Goal: Task Accomplishment & Management: Manage account settings

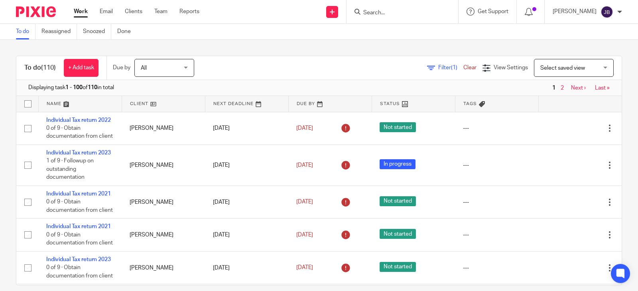
click at [407, 10] on input "Search" at bounding box center [398, 13] width 72 height 7
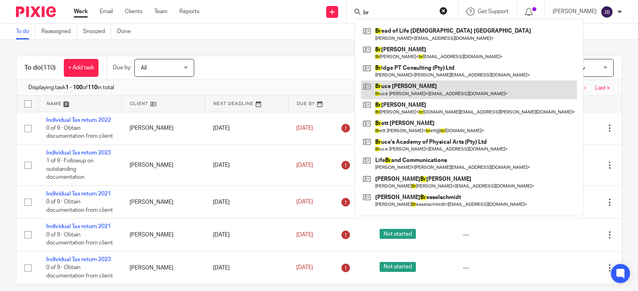
type input "br"
click at [423, 89] on link at bounding box center [469, 90] width 216 height 18
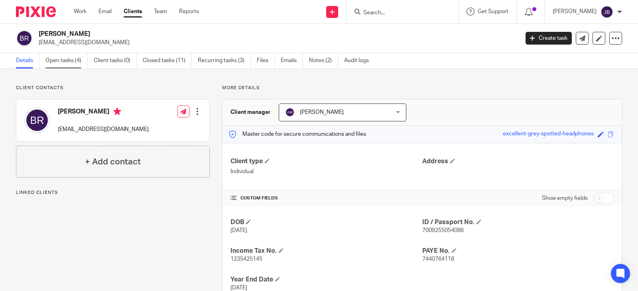
click at [72, 64] on link "Open tasks (4)" at bounding box center [66, 61] width 42 height 16
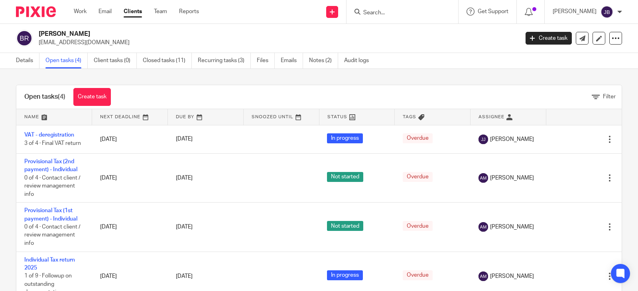
click at [404, 13] on input "Search" at bounding box center [398, 13] width 72 height 7
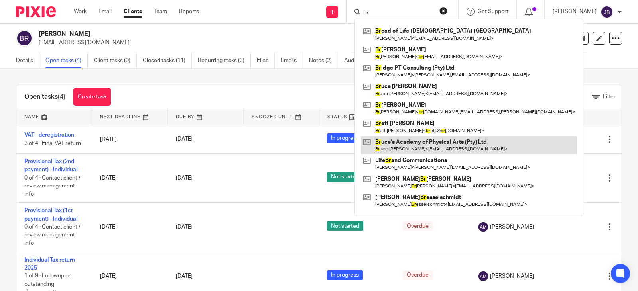
type input "br"
click at [460, 145] on link at bounding box center [469, 145] width 216 height 18
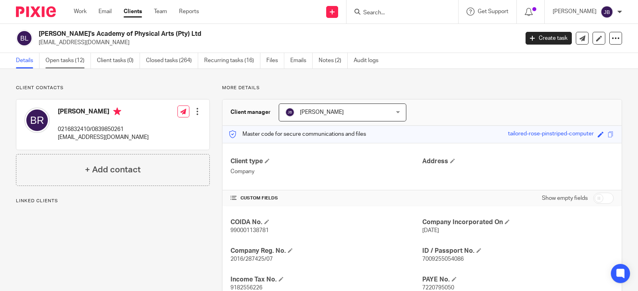
click at [66, 60] on link "Open tasks (12)" at bounding box center [67, 61] width 45 height 16
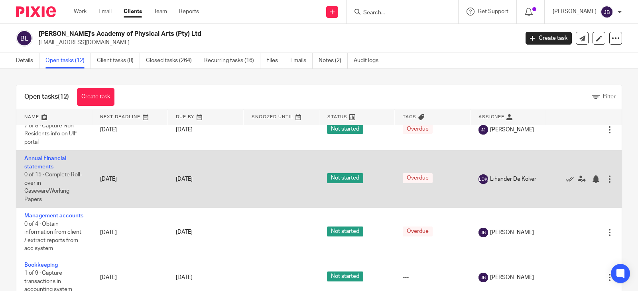
scroll to position [239, 0]
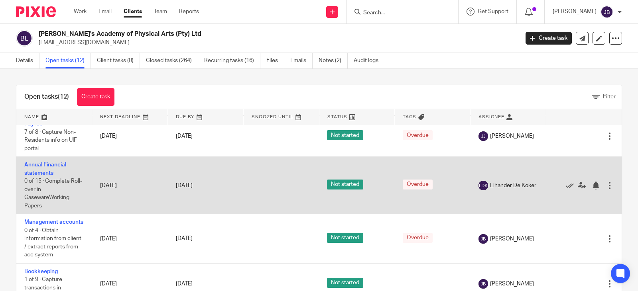
drag, startPoint x: 41, startPoint y: 179, endPoint x: 592, endPoint y: 193, distance: 550.7
click at [606, 190] on div at bounding box center [610, 186] width 8 height 8
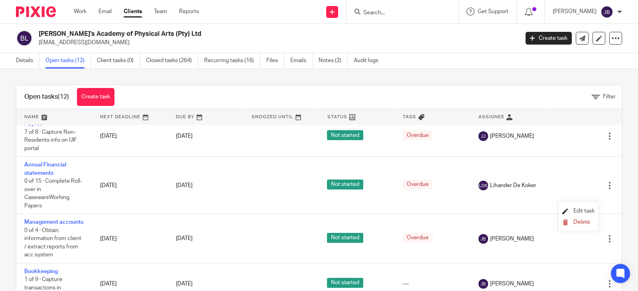
click at [589, 210] on span "Edit task" at bounding box center [583, 211] width 21 height 6
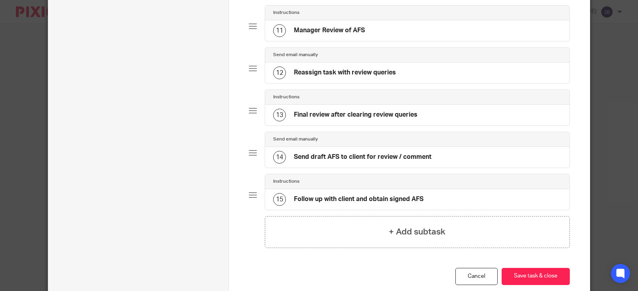
scroll to position [557, 0]
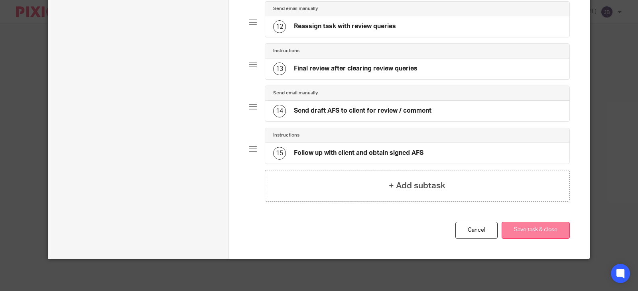
type input "Annual Financial statements - 2025"
click at [529, 228] on button "Save task & close" at bounding box center [536, 230] width 68 height 17
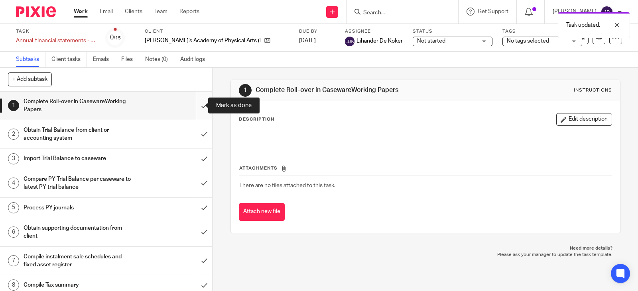
click at [196, 108] on input "submit" at bounding box center [106, 106] width 212 height 28
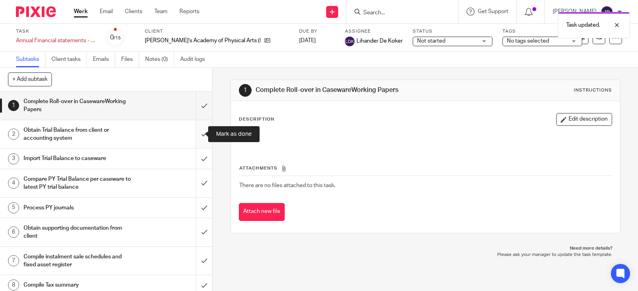
click at [201, 134] on input "submit" at bounding box center [106, 134] width 212 height 28
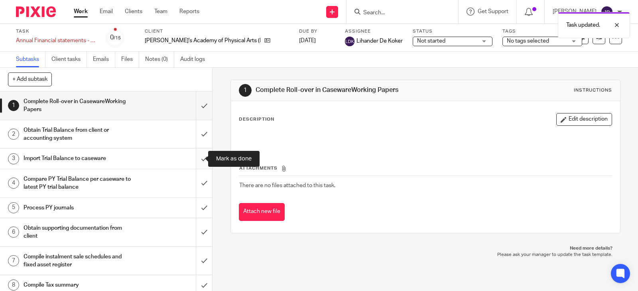
click at [196, 157] on input "submit" at bounding box center [106, 159] width 212 height 20
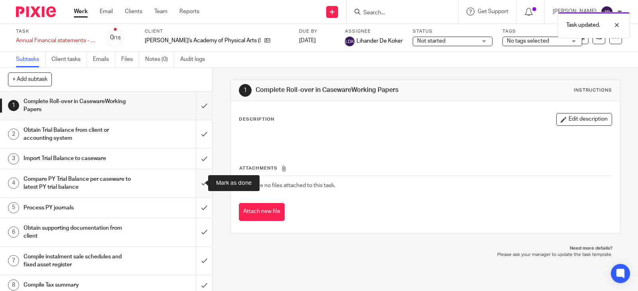
click at [200, 186] on input "submit" at bounding box center [106, 183] width 212 height 28
click at [197, 208] on input "submit" at bounding box center [106, 208] width 212 height 20
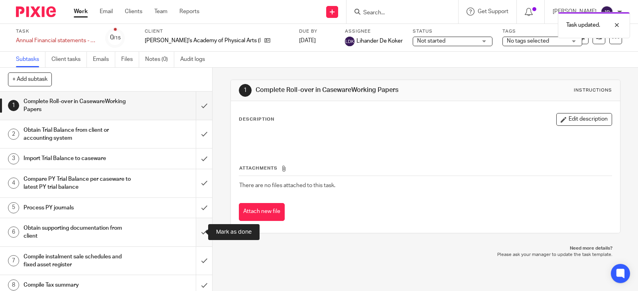
click at [197, 228] on input "submit" at bounding box center [106, 232] width 212 height 28
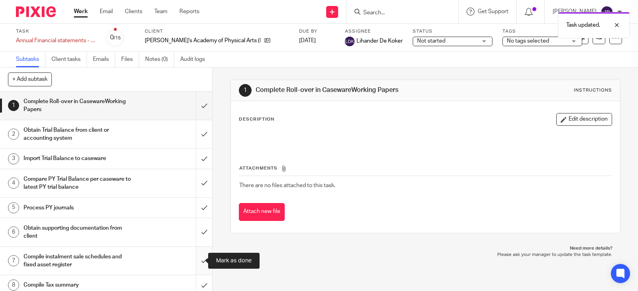
click at [201, 259] on input "submit" at bounding box center [106, 261] width 212 height 28
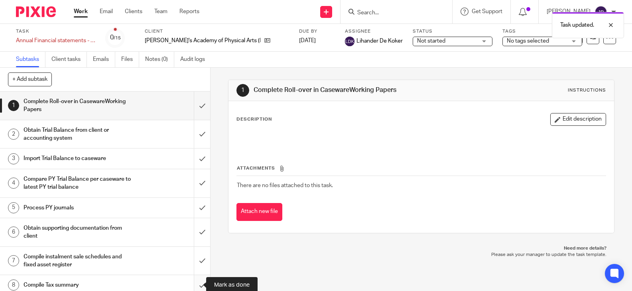
click at [198, 281] on input "submit" at bounding box center [105, 285] width 210 height 20
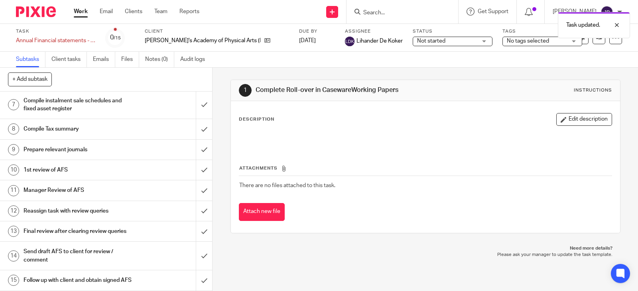
scroll to position [169, 0]
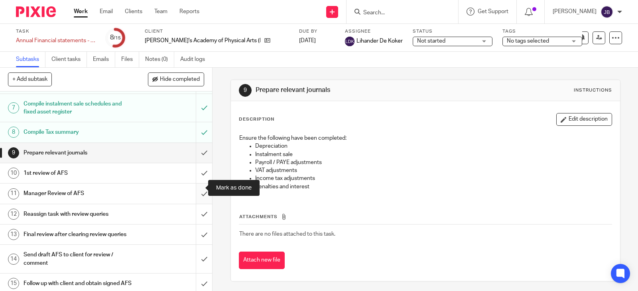
scroll to position [172, 0]
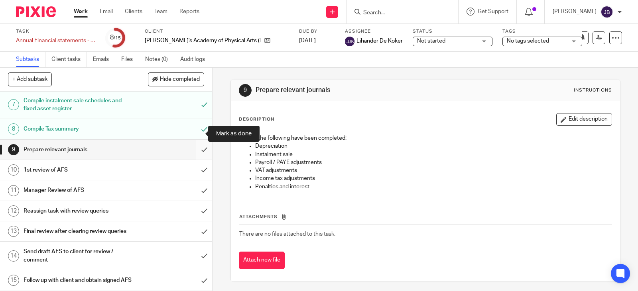
click at [196, 140] on input "submit" at bounding box center [106, 150] width 212 height 20
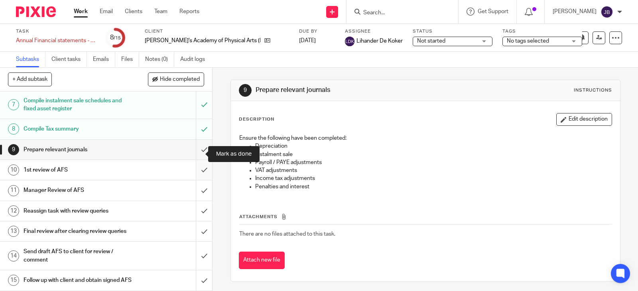
click at [195, 160] on input "submit" at bounding box center [106, 170] width 212 height 20
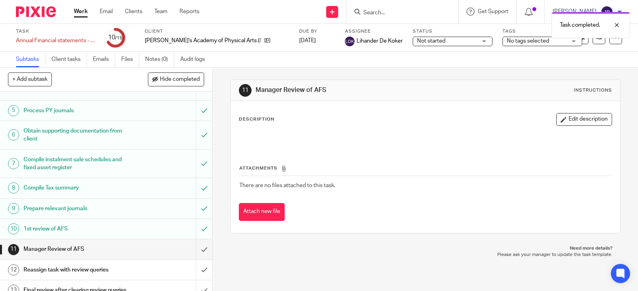
scroll to position [172, 0]
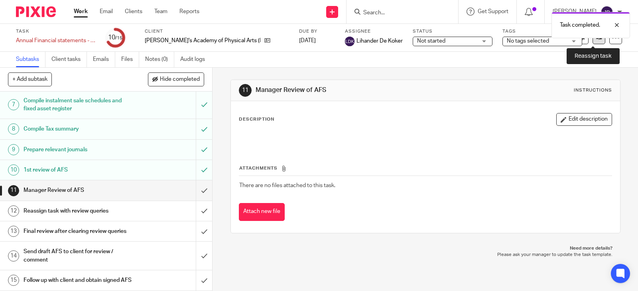
click at [596, 40] on icon at bounding box center [599, 38] width 6 height 6
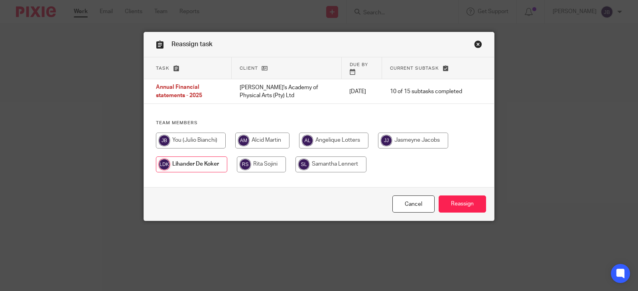
click at [268, 133] on input "radio" at bounding box center [262, 141] width 54 height 16
radio input "true"
click at [462, 205] on input "Reassign" at bounding box center [462, 204] width 47 height 17
